Goal: Find contact information: Find contact information

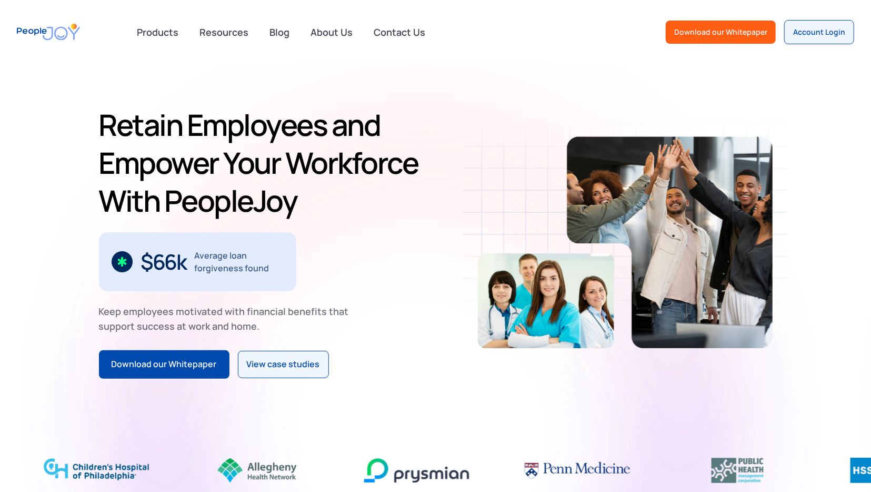
click at [65, 29] on img "home" at bounding box center [48, 32] width 63 height 30
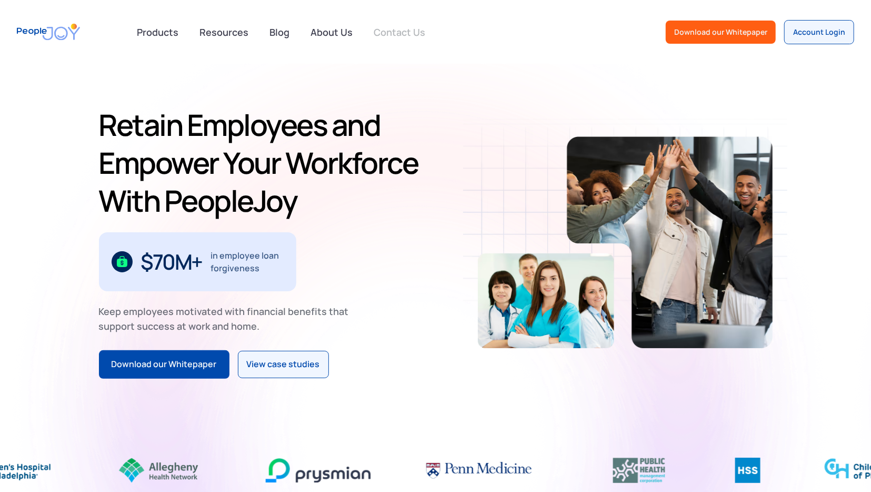
click at [395, 41] on link "Contact Us" at bounding box center [400, 32] width 64 height 23
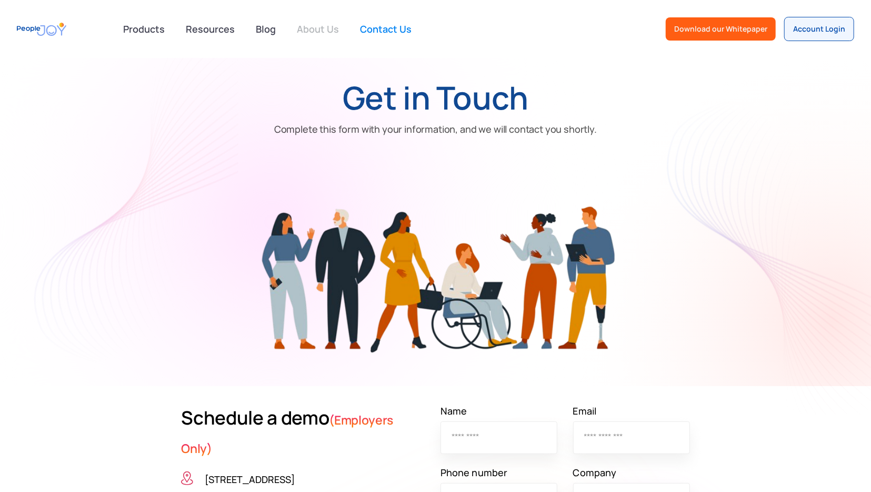
click at [324, 28] on link "About Us" at bounding box center [318, 28] width 55 height 23
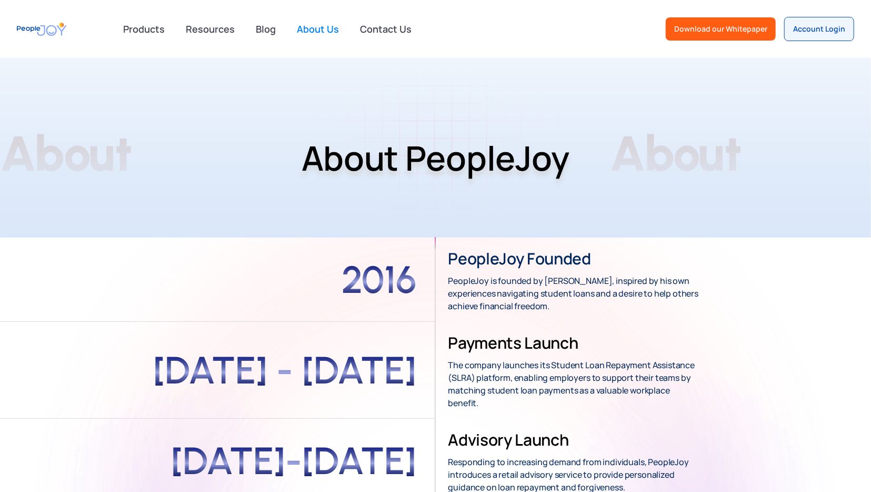
click at [50, 28] on img "home" at bounding box center [41, 29] width 49 height 24
